Goal: Task Accomplishment & Management: Complete application form

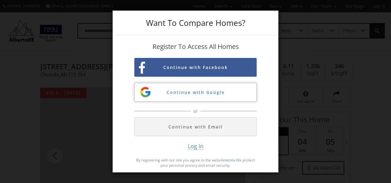
click at [209, 92] on button "Continue with Google" at bounding box center [195, 92] width 122 height 19
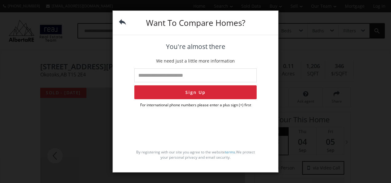
click at [121, 20] on img at bounding box center [122, 21] width 7 height 7
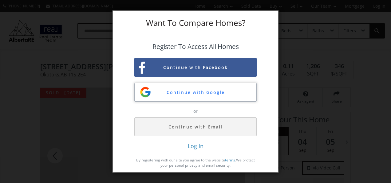
click at [193, 92] on button "Continue with Google" at bounding box center [195, 92] width 122 height 19
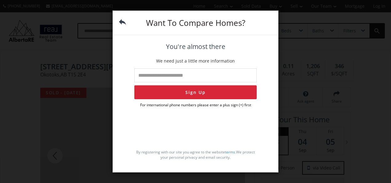
click at [168, 74] on input "tel" at bounding box center [195, 75] width 122 height 14
click at [148, 74] on input "**********" at bounding box center [195, 75] width 122 height 14
type input "**"
click at [180, 90] on button "Sign Up" at bounding box center [195, 92] width 122 height 14
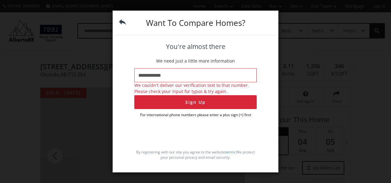
drag, startPoint x: 181, startPoint y: 73, endPoint x: 129, endPoint y: 77, distance: 52.4
click at [129, 77] on div "**********" at bounding box center [195, 101] width 165 height 132
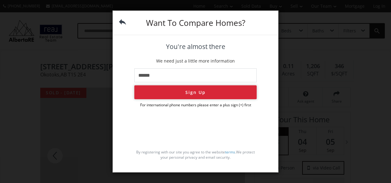
type input "*****"
click at [196, 93] on button "Sign Up" at bounding box center [195, 92] width 122 height 14
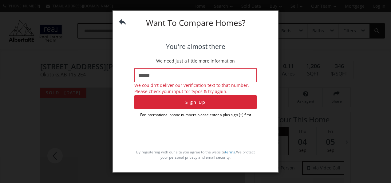
drag, startPoint x: 174, startPoint y: 71, endPoint x: 118, endPoint y: 72, distance: 56.6
click at [118, 72] on div "You're almost there We need just a little more information ***** We couldn't de…" at bounding box center [195, 101] width 165 height 132
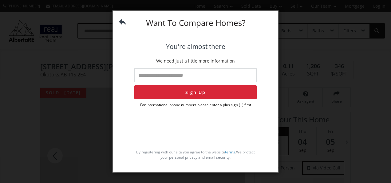
click at [223, 127] on div "By registering with our site you agree to the website terms . We protect your p…" at bounding box center [195, 136] width 122 height 52
click at [257, 79] on input "tel" at bounding box center [195, 75] width 122 height 14
click at [260, 42] on div "You're almost there We need just a little more information Sign Up For internat…" at bounding box center [195, 101] width 165 height 132
click at [122, 19] on img at bounding box center [122, 21] width 7 height 7
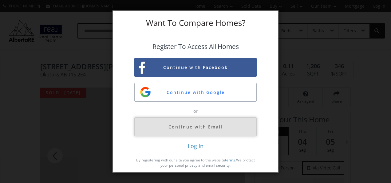
click at [189, 126] on button "Continue with Email" at bounding box center [195, 126] width 122 height 19
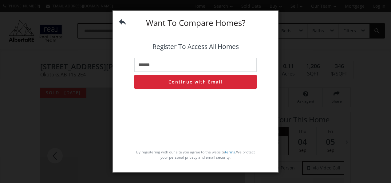
type input "**********"
click at [186, 84] on button "Continue with Email" at bounding box center [195, 82] width 122 height 14
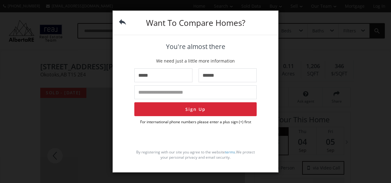
click at [194, 91] on input "tel" at bounding box center [195, 92] width 122 height 14
type input "**********"
click at [188, 110] on button "Sign Up" at bounding box center [195, 109] width 122 height 14
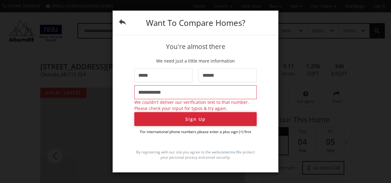
click at [190, 118] on button "Sign Up" at bounding box center [195, 119] width 122 height 14
drag, startPoint x: 192, startPoint y: 91, endPoint x: 119, endPoint y: 98, distance: 73.5
click at [119, 98] on div "**********" at bounding box center [195, 101] width 165 height 132
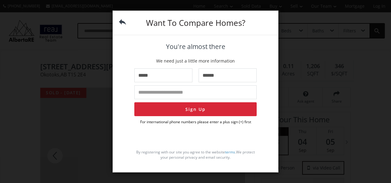
click at [122, 24] on img at bounding box center [122, 21] width 7 height 7
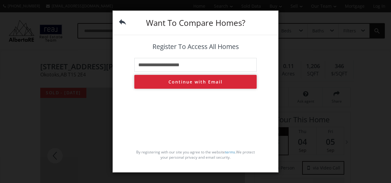
click at [209, 81] on button "Continue with Email" at bounding box center [195, 82] width 122 height 14
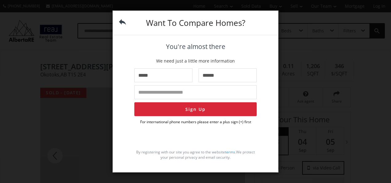
click at [188, 90] on input "tel" at bounding box center [195, 92] width 122 height 14
type input "*"
click at [124, 20] on img at bounding box center [122, 21] width 7 height 7
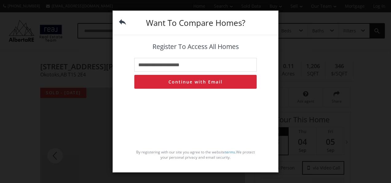
click at [130, 23] on div "Want To Compare Homes?" at bounding box center [195, 23] width 165 height 24
drag, startPoint x: 121, startPoint y: 22, endPoint x: 154, endPoint y: 33, distance: 35.7
click at [121, 22] on img at bounding box center [122, 21] width 7 height 7
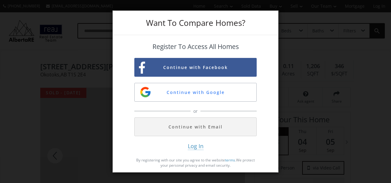
click at [200, 148] on span "Log In" at bounding box center [196, 146] width 16 height 8
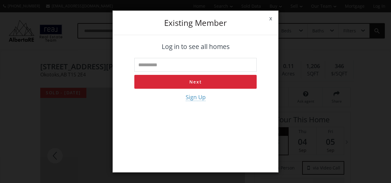
click at [194, 68] on input "text" at bounding box center [195, 65] width 122 height 14
type input "**********"
drag, startPoint x: 189, startPoint y: 82, endPoint x: 198, endPoint y: 88, distance: 10.7
click at [190, 82] on button "Next" at bounding box center [195, 82] width 122 height 14
click at [195, 98] on span "Sign Up" at bounding box center [196, 97] width 20 height 8
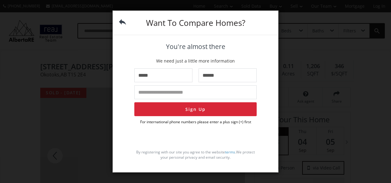
click at [122, 18] on div "Want To Compare Homes?" at bounding box center [195, 23] width 165 height 24
click at [122, 21] on img at bounding box center [122, 21] width 7 height 7
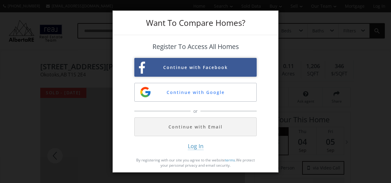
click at [165, 69] on button "Continue with Facebook" at bounding box center [195, 67] width 122 height 19
click at [271, 74] on div "Register To Access All Homes Continue with Facebook Continue with Google or Con…" at bounding box center [195, 101] width 165 height 132
click at [321, 77] on div "Want To Compare Homes? Register To Access All Homes Continue with Facebook Cont…" at bounding box center [195, 91] width 391 height 183
drag, startPoint x: 131, startPoint y: 22, endPoint x: 141, endPoint y: 22, distance: 10.5
click at [131, 22] on div "Want To Compare Homes?" at bounding box center [195, 23] width 165 height 24
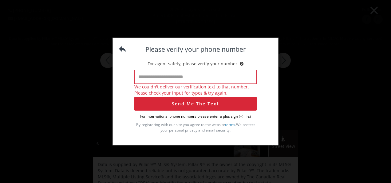
click at [117, 45] on div "Please verify your phone number For agent safety, please verify your number. We…" at bounding box center [195, 89] width 165 height 102
click at [122, 47] on img at bounding box center [122, 49] width 7 height 7
